Goal: Task Accomplishment & Management: Use online tool/utility

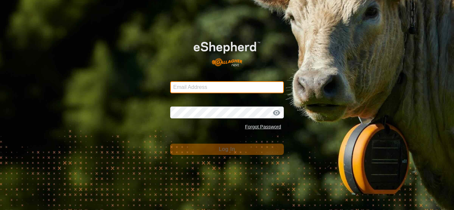
click at [196, 85] on input "Email Address" at bounding box center [227, 87] width 114 height 12
type input "[EMAIL_ADDRESS][DOMAIN_NAME]"
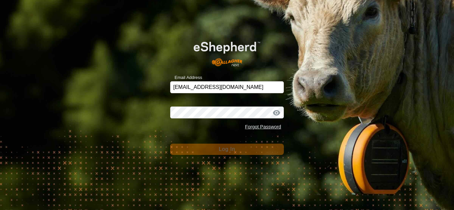
click at [220, 119] on div "Password Forgot Password" at bounding box center [227, 116] width 114 height 35
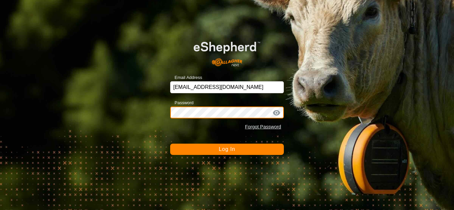
click at [170, 144] on button "Log In" at bounding box center [227, 149] width 114 height 11
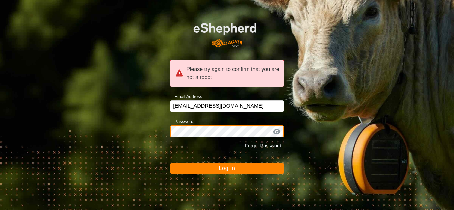
click at [170, 163] on button "Log In" at bounding box center [227, 168] width 114 height 11
click at [229, 170] on button "Log In" at bounding box center [227, 168] width 114 height 11
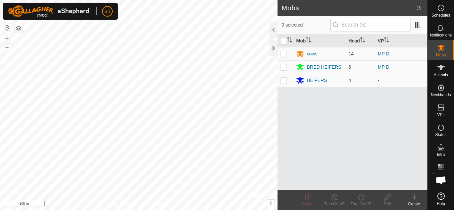
click at [283, 54] on p-checkbox at bounding box center [283, 53] width 7 height 5
checkbox input "false"
click at [437, 71] on icon at bounding box center [441, 68] width 8 height 8
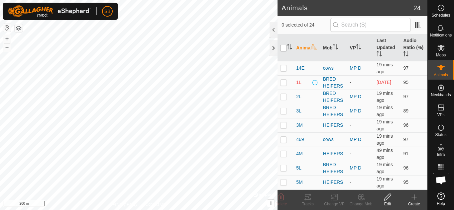
click at [283, 48] on input "checkbox" at bounding box center [283, 48] width 7 height 7
checkbox input "true"
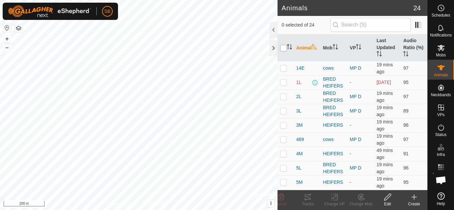
checkbox input "true"
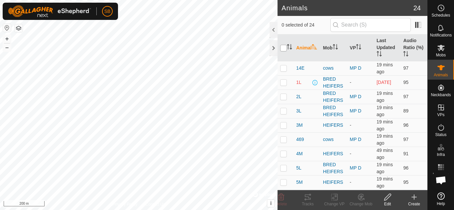
checkbox input "true"
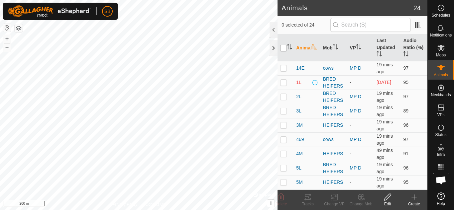
checkbox input "true"
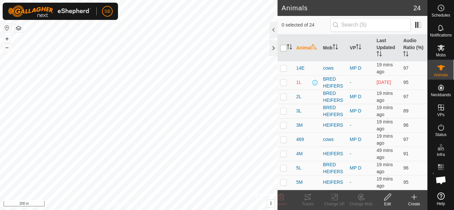
checkbox input "true"
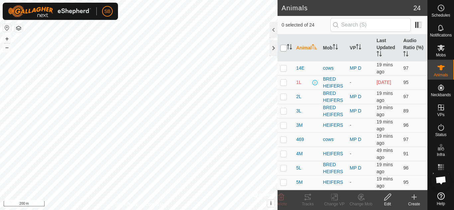
checkbox input "true"
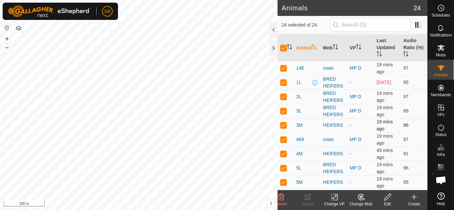
click at [281, 126] on p-checkbox at bounding box center [283, 125] width 7 height 5
checkbox input "false"
click at [284, 182] on p-checkbox at bounding box center [283, 182] width 7 height 5
checkbox input "false"
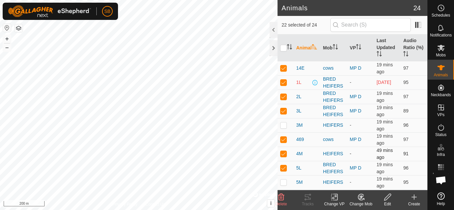
click at [284, 154] on p-checkbox at bounding box center [283, 153] width 7 height 5
checkbox input "false"
click at [283, 84] on p-checkbox at bounding box center [283, 82] width 7 height 5
checkbox input "false"
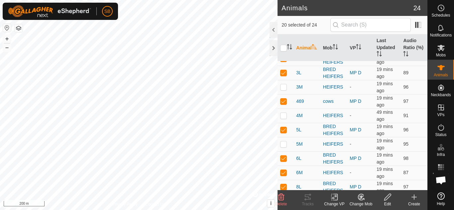
scroll to position [39, 0]
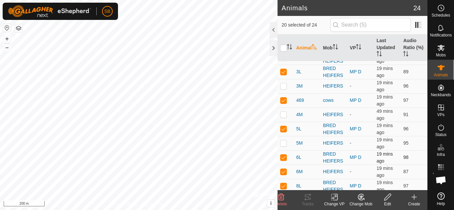
click at [286, 159] on p-checkbox at bounding box center [283, 157] width 7 height 5
checkbox input "false"
click at [334, 203] on div "Change VP" at bounding box center [334, 204] width 27 height 6
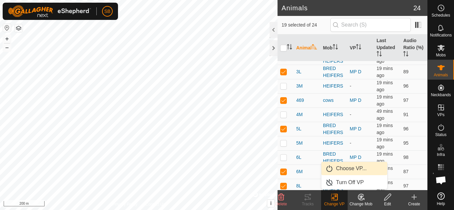
click at [340, 169] on link "Choose VP..." at bounding box center [354, 168] width 66 height 13
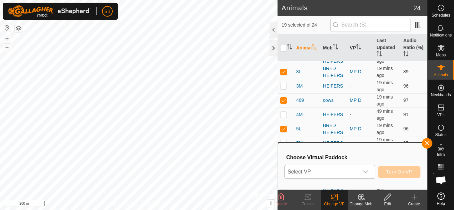
click at [364, 170] on icon "dropdown trigger" at bounding box center [365, 171] width 5 height 5
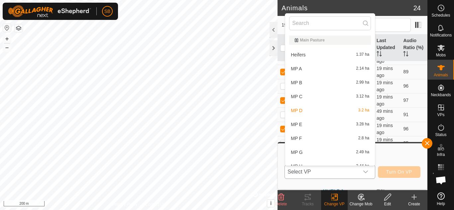
scroll to position [7, 0]
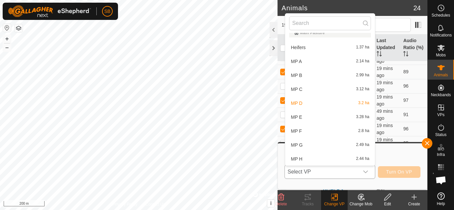
click at [307, 114] on li "MP E 3.28 ha" at bounding box center [330, 117] width 90 height 13
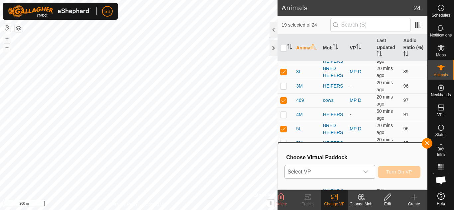
click at [367, 171] on icon "dropdown trigger" at bounding box center [365, 171] width 5 height 5
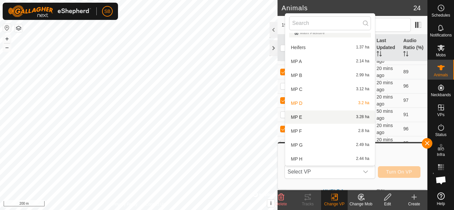
click at [297, 119] on li "MP E 3.28 ha" at bounding box center [330, 117] width 90 height 13
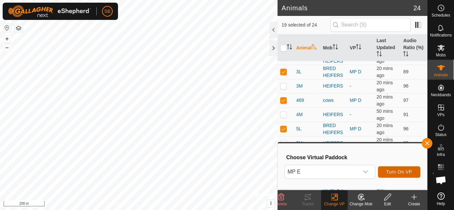
click at [403, 175] on button "Turn On VP" at bounding box center [398, 172] width 42 height 12
